Goal: Information Seeking & Learning: Learn about a topic

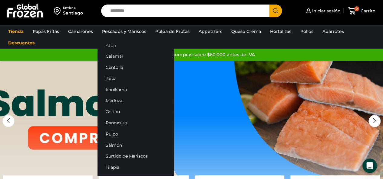
click at [111, 40] on link "Atún" at bounding box center [135, 45] width 76 height 11
click at [112, 43] on link "Atún" at bounding box center [135, 45] width 76 height 11
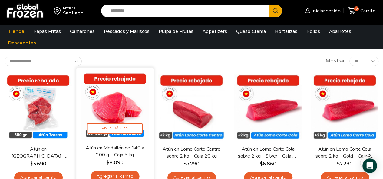
scroll to position [61, 0]
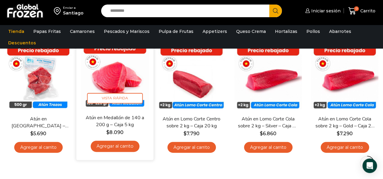
click at [118, 124] on link "Atún en Medallón de 140 a 200 g – Caja 5 kg" at bounding box center [114, 121] width 61 height 14
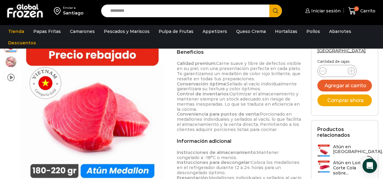
scroll to position [363, 0]
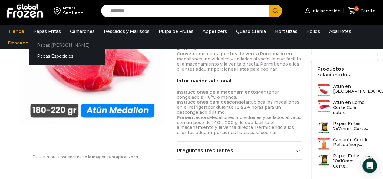
click at [54, 45] on link "Papas [PERSON_NAME]" at bounding box center [67, 45] width 76 height 11
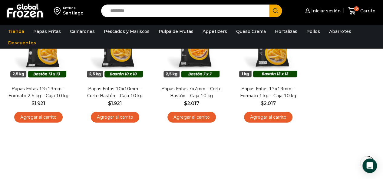
scroll to position [61, 0]
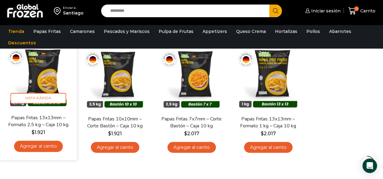
click at [31, 120] on link "Papas Fritas 13x13mm – Formato 2,5 kg – Caja 10 kg" at bounding box center [38, 121] width 61 height 14
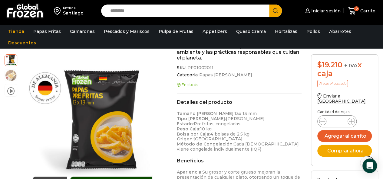
scroll to position [212, 0]
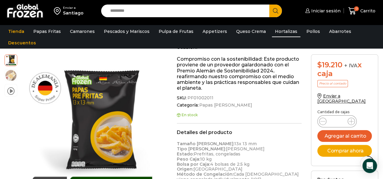
click at [282, 34] on link "Hortalizas" at bounding box center [286, 31] width 28 height 11
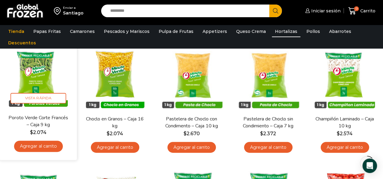
click at [42, 119] on link "Poroto Verde Corte Francés – Caja 9 kg" at bounding box center [38, 121] width 61 height 14
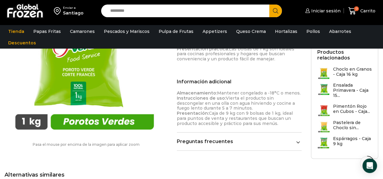
scroll to position [152, 0]
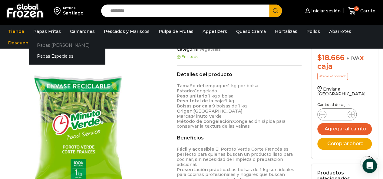
click at [57, 45] on link "Papas [PERSON_NAME]" at bounding box center [67, 45] width 76 height 11
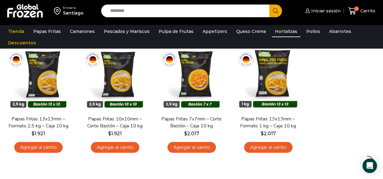
click at [280, 31] on link "Hortalizas" at bounding box center [286, 31] width 28 height 11
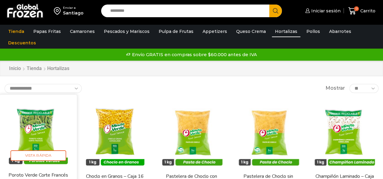
click at [40, 122] on img at bounding box center [38, 133] width 68 height 68
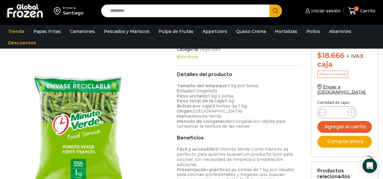
scroll to position [212, 0]
